Goal: Information Seeking & Learning: Learn about a topic

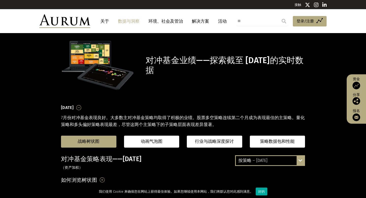
click at [145, 85] on div "对冲基金业绩——探索截至 [DATE]的实时数据" at bounding box center [183, 65] width 254 height 52
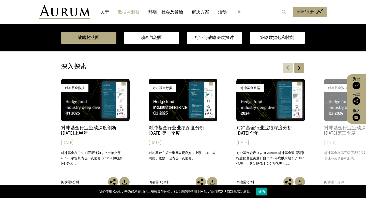
scroll to position [365, 0]
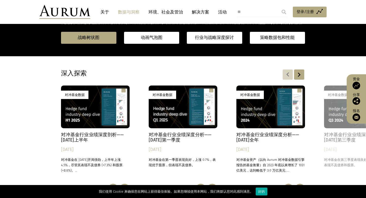
click at [103, 135] on font "对冲基金行业业绩深度剖析——[DATE]上半年" at bounding box center [92, 137] width 63 height 11
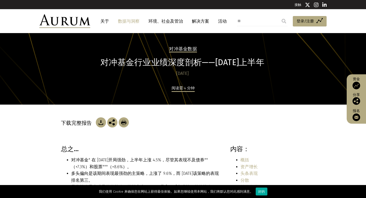
click at [133, 20] on font "数据与洞察" at bounding box center [129, 21] width 22 height 5
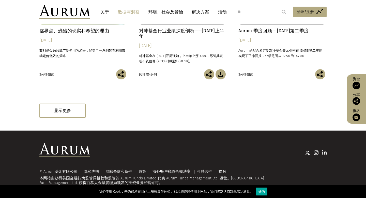
scroll to position [304, 0]
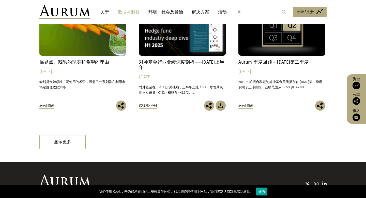
click at [284, 61] on font "Aurum 季度回顾 – [DATE]第二季度" at bounding box center [273, 61] width 70 height 5
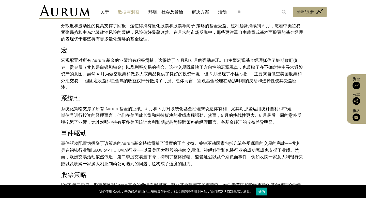
scroll to position [177, 0]
